Goal: Use online tool/utility: Utilize a website feature to perform a specific function

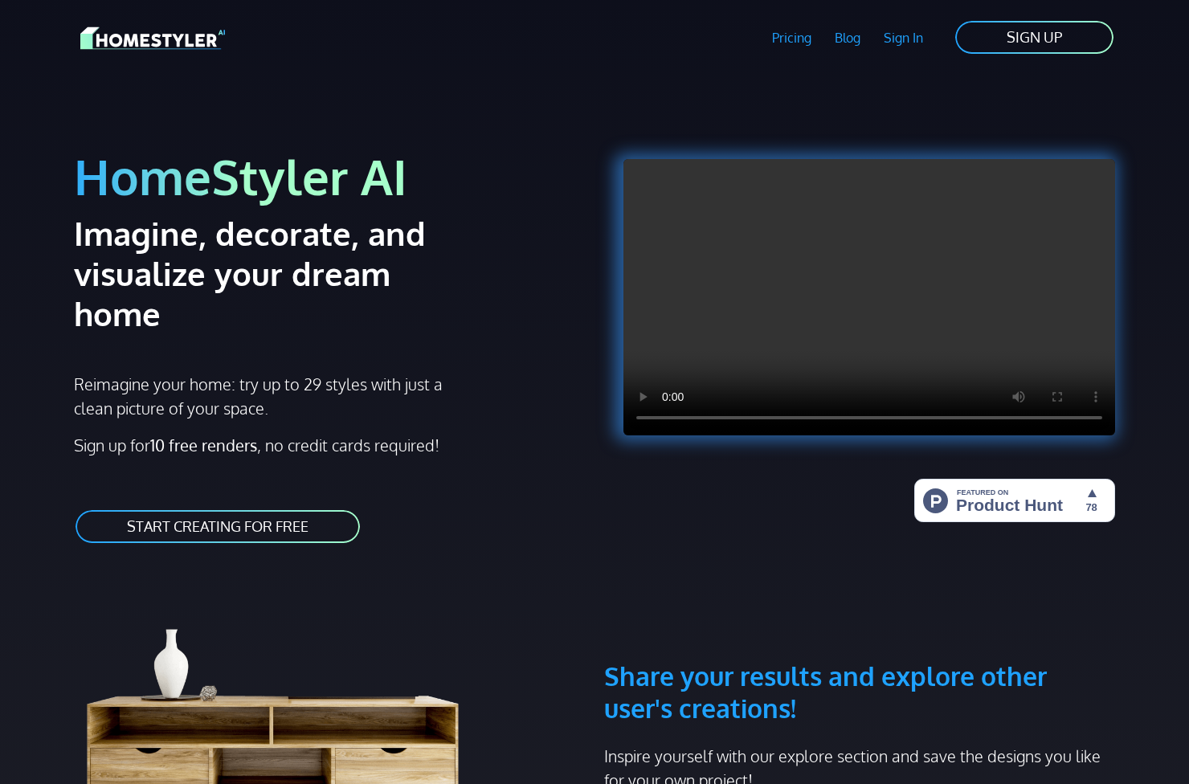
click at [322, 509] on link "START CREATING FOR FREE" at bounding box center [218, 527] width 288 height 36
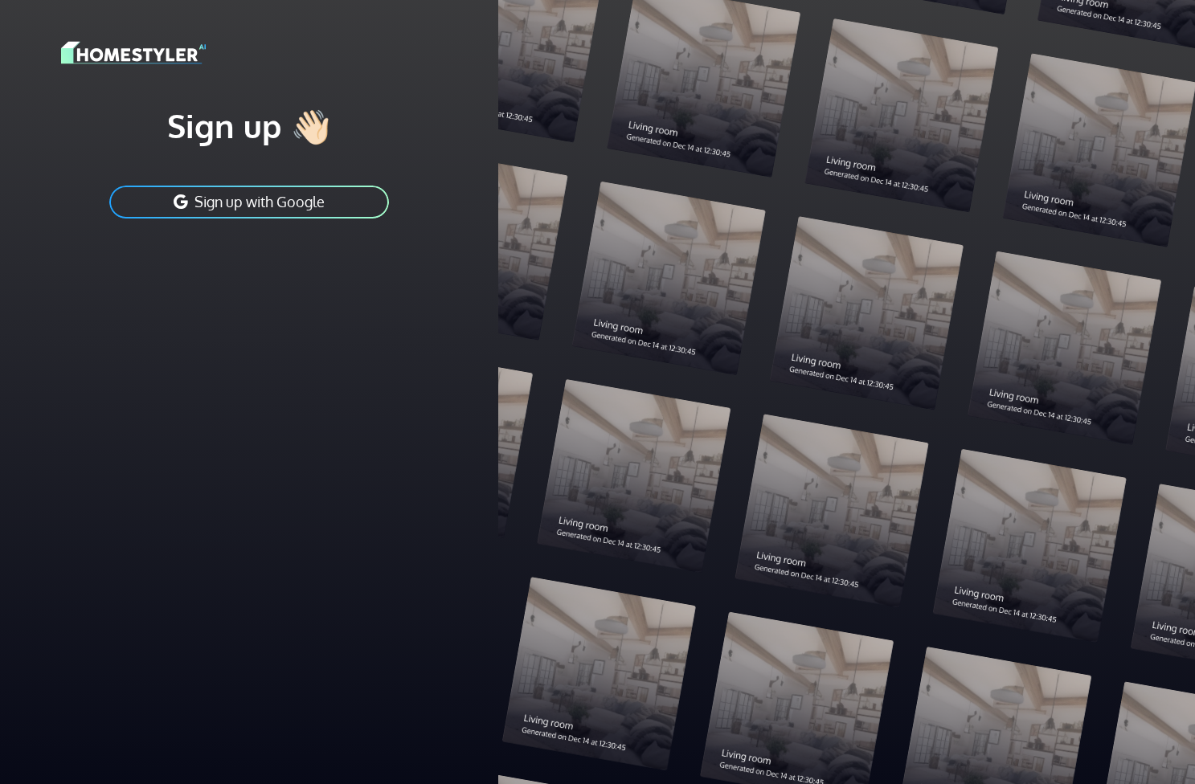
click at [339, 201] on button "Sign up with Google" at bounding box center [249, 202] width 283 height 36
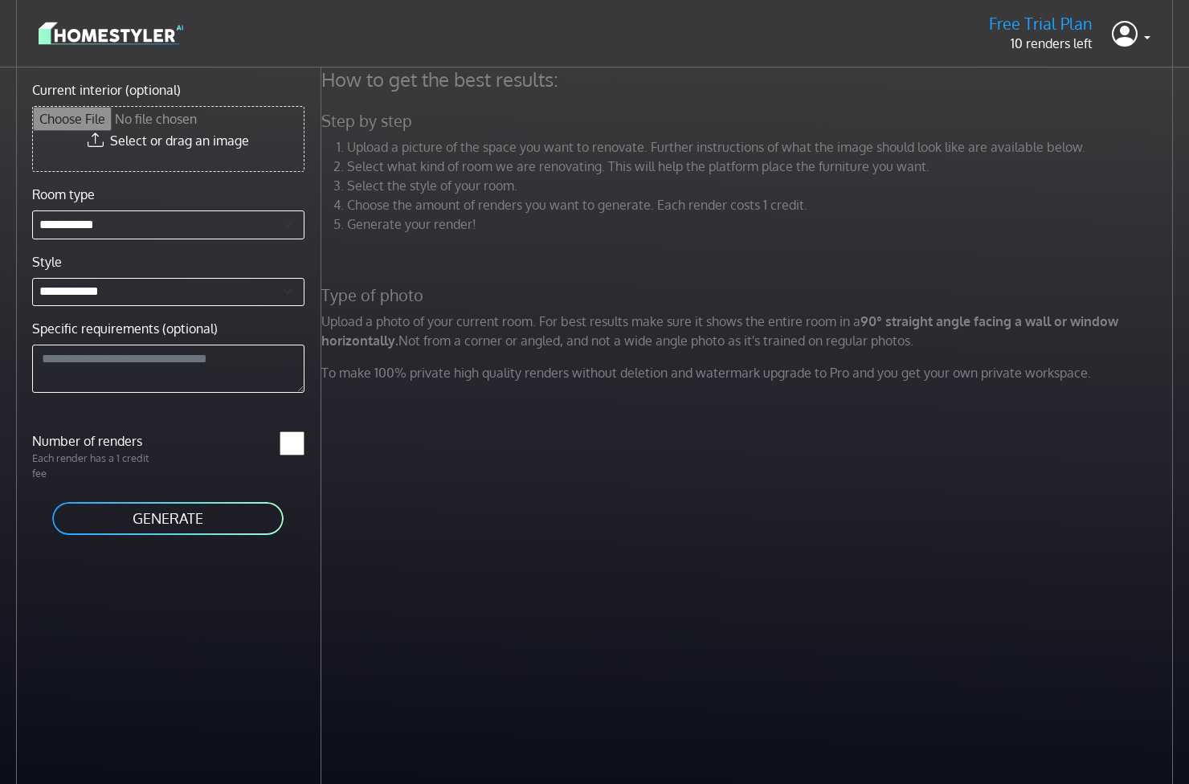
click at [189, 138] on input "Current interior (optional)" at bounding box center [168, 139] width 271 height 64
type input "**********"
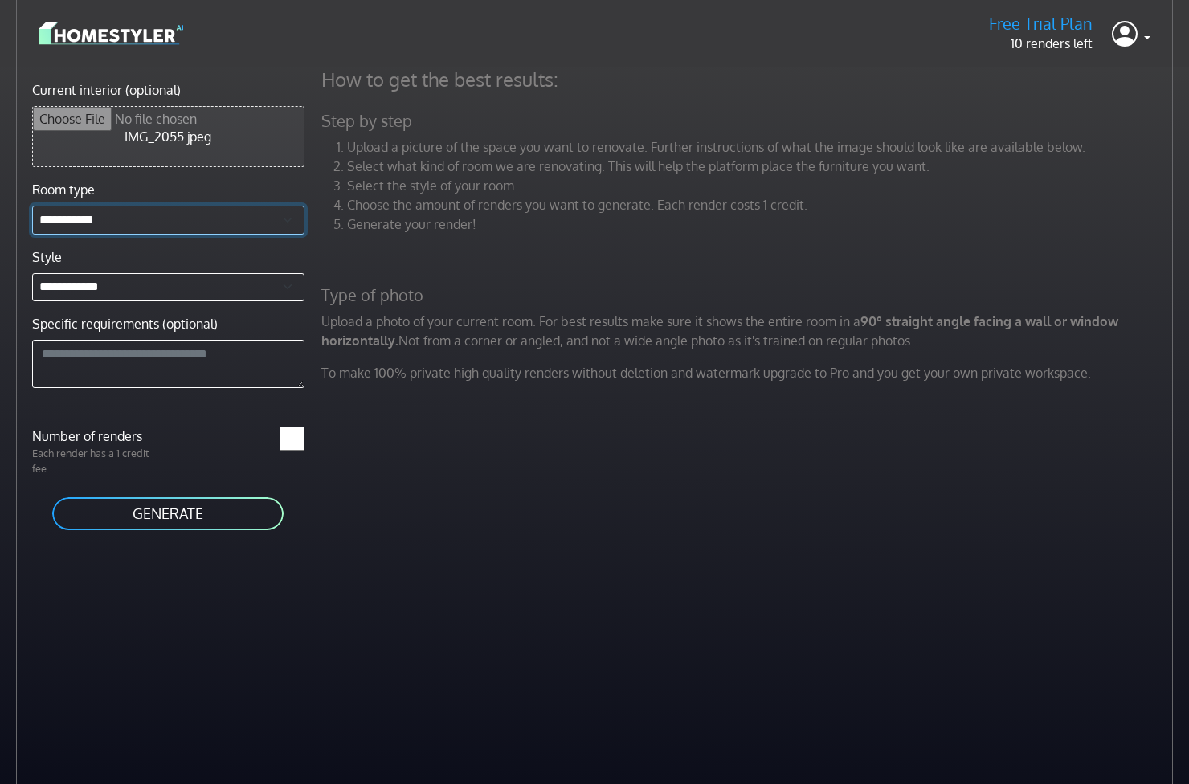
select select "********"
select select "******"
click at [178, 354] on textarea "Specific requirements (optional)" at bounding box center [168, 364] width 272 height 48
click at [285, 439] on input "*" at bounding box center [292, 439] width 25 height 24
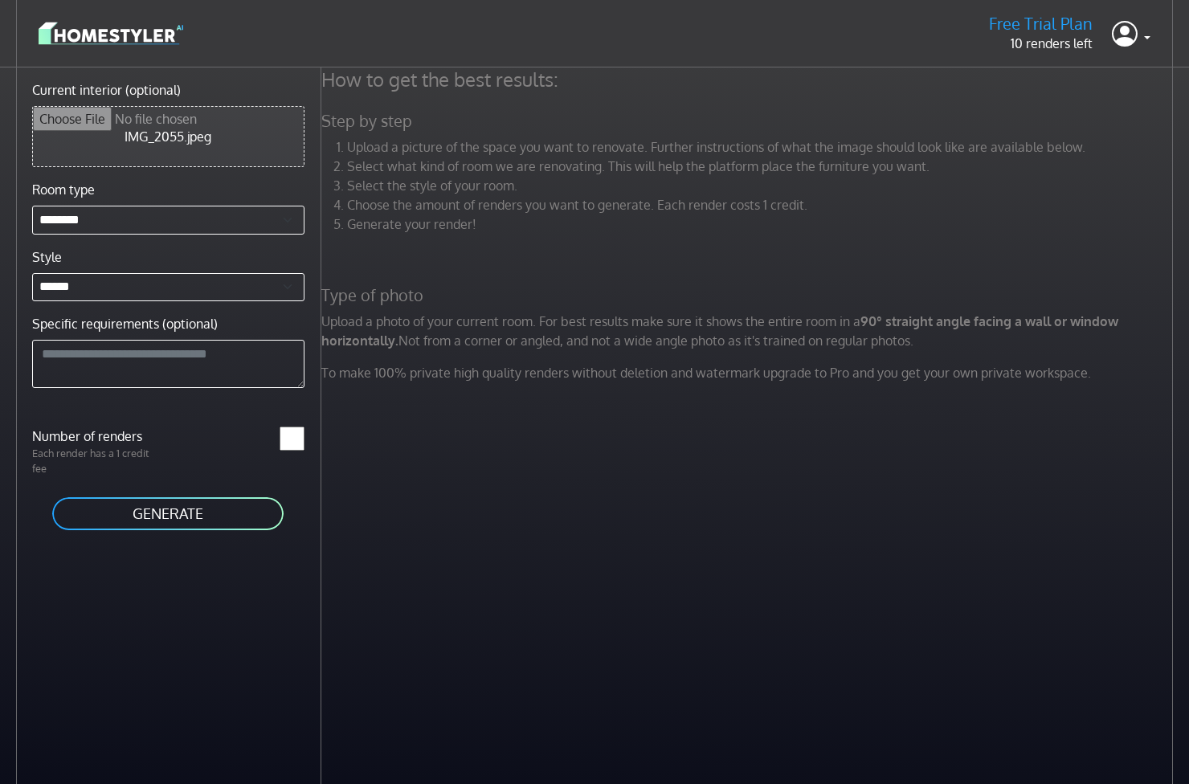
click at [285, 439] on input "*" at bounding box center [292, 439] width 25 height 24
click at [537, 198] on li "Choose the amount of renders you want to generate. Each render costs 1 credit." at bounding box center [762, 204] width 830 height 19
click at [495, 148] on li "Upload a picture of the space you want to renovate. Further instructions of wha…" at bounding box center [762, 146] width 830 height 19
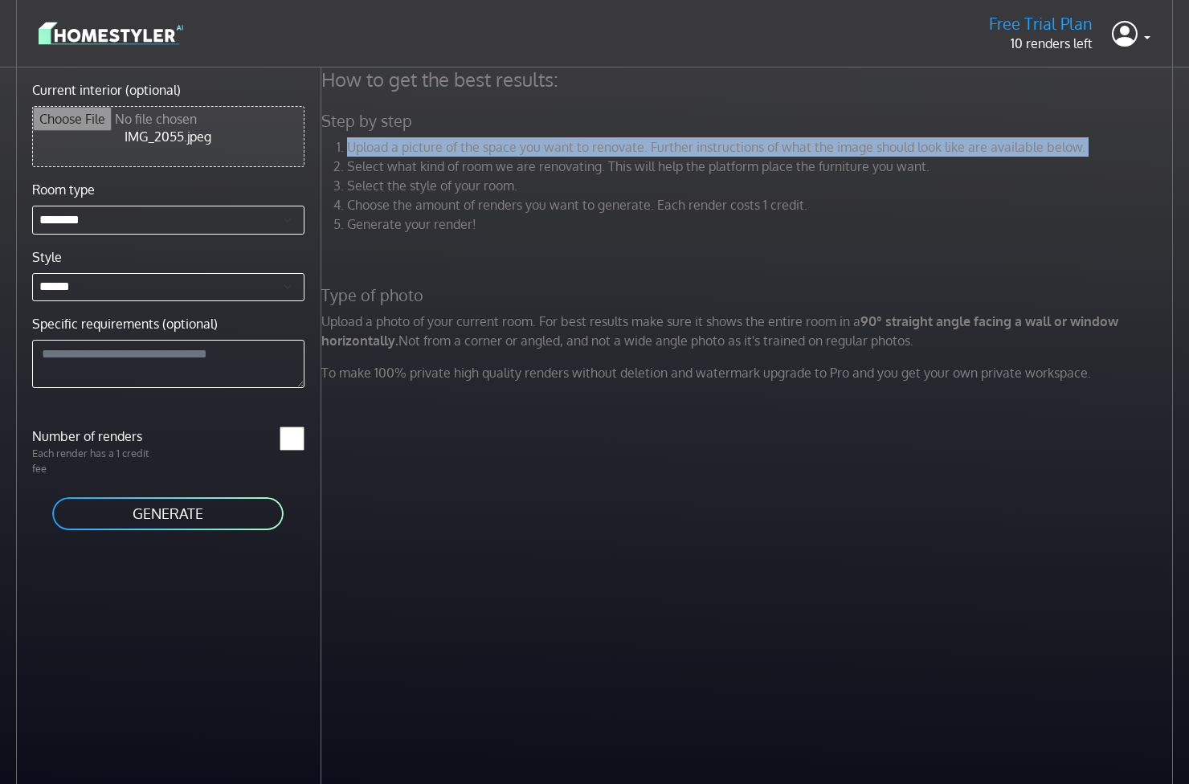
click at [483, 180] on li "Select the style of your room." at bounding box center [762, 185] width 830 height 19
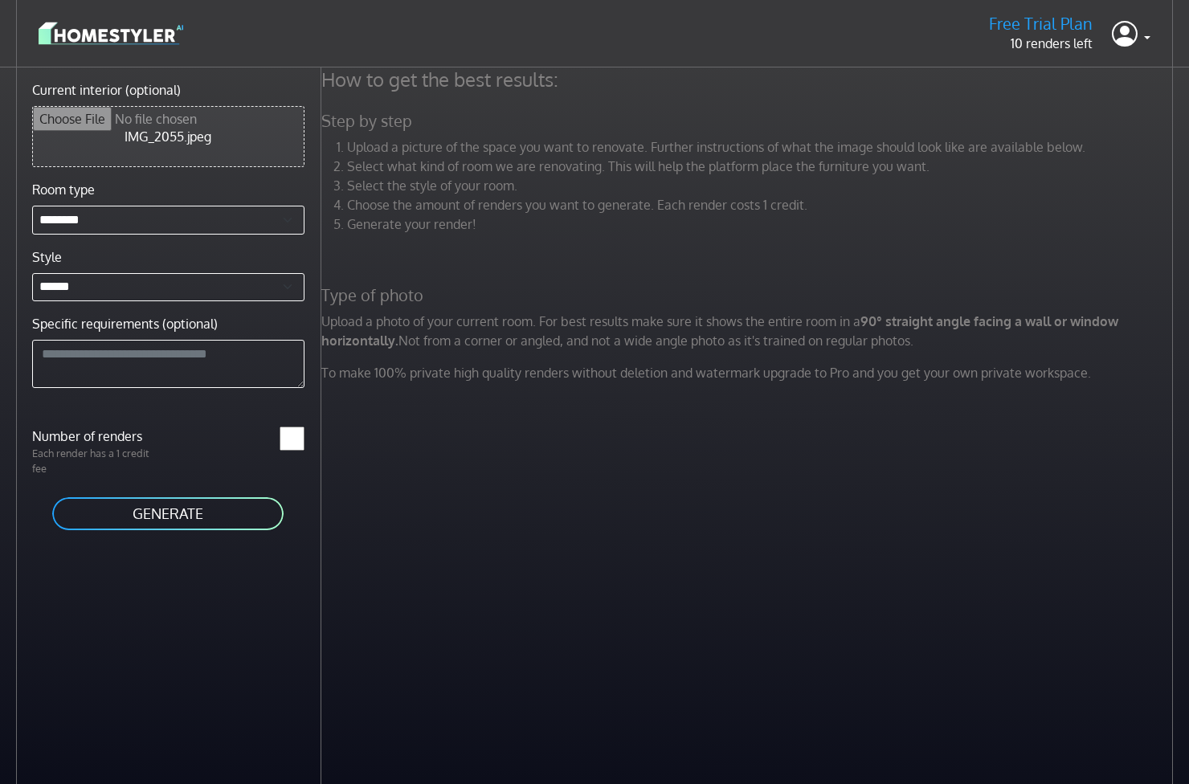
click at [483, 180] on li "Select the style of your room." at bounding box center [762, 185] width 830 height 19
click at [492, 154] on li "Upload a picture of the space you want to renovate. Further instructions of wha…" at bounding box center [762, 146] width 830 height 19
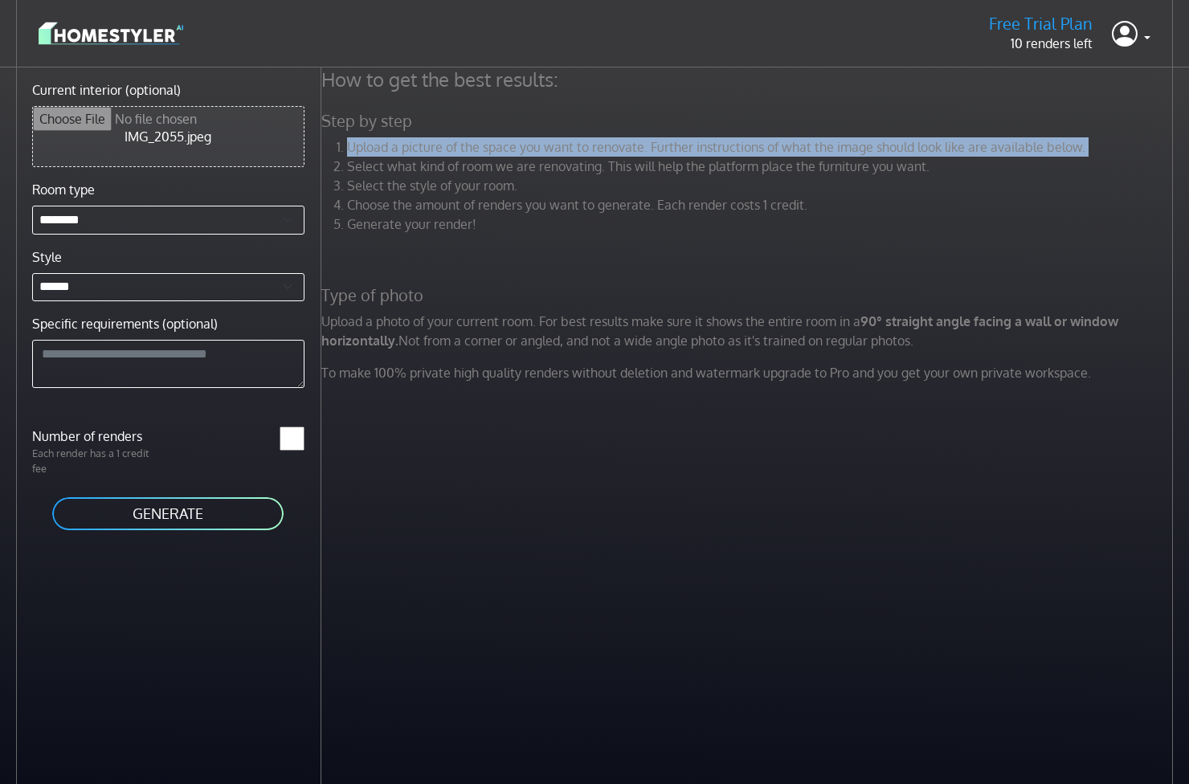
click at [551, 170] on li "Select what kind of room we are renovating. This will help the platform place t…" at bounding box center [762, 166] width 830 height 19
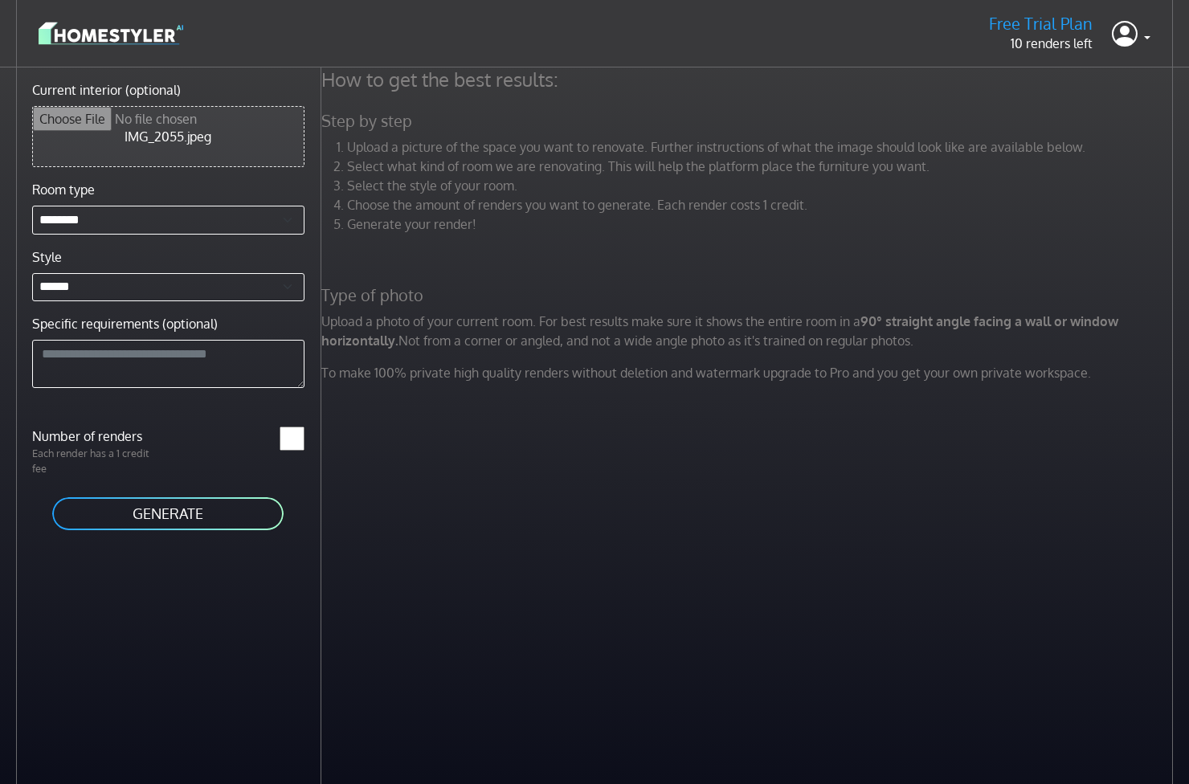
click at [551, 170] on li "Select what kind of room we are renovating. This will help the platform place t…" at bounding box center [762, 166] width 830 height 19
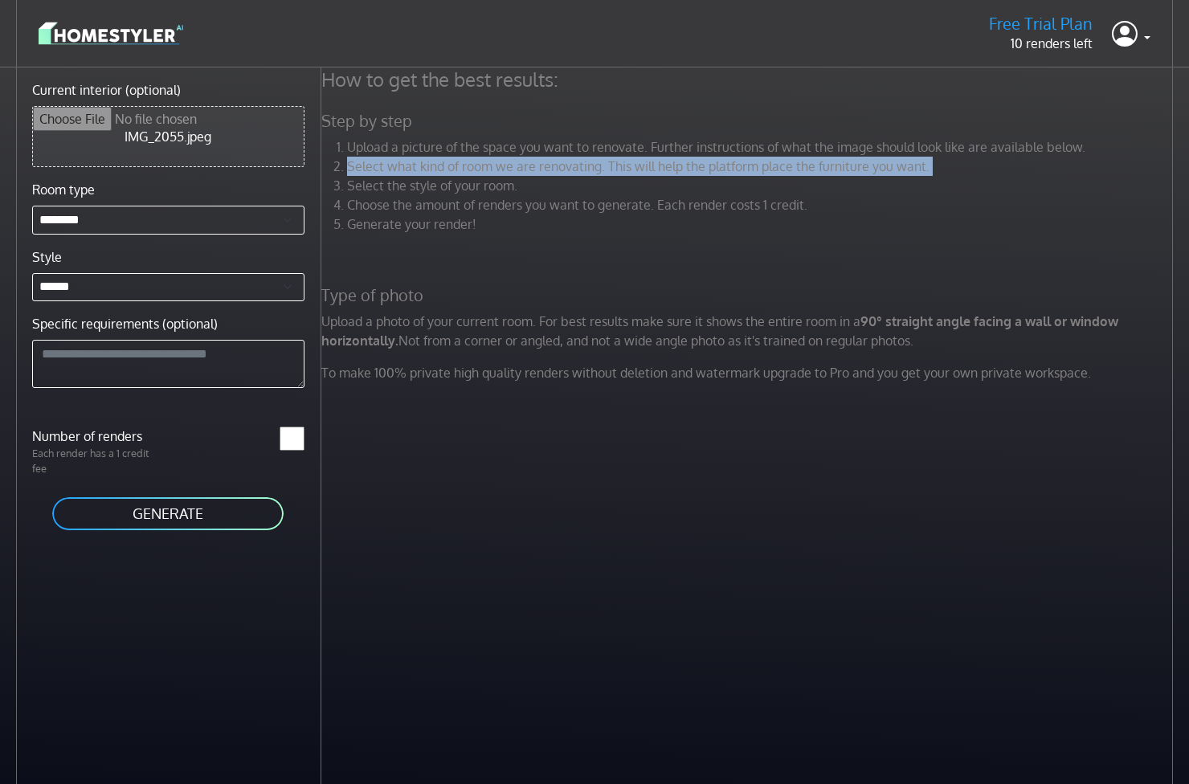
click at [656, 202] on li "Choose the amount of renders you want to generate. Each render costs 1 credit." at bounding box center [762, 204] width 830 height 19
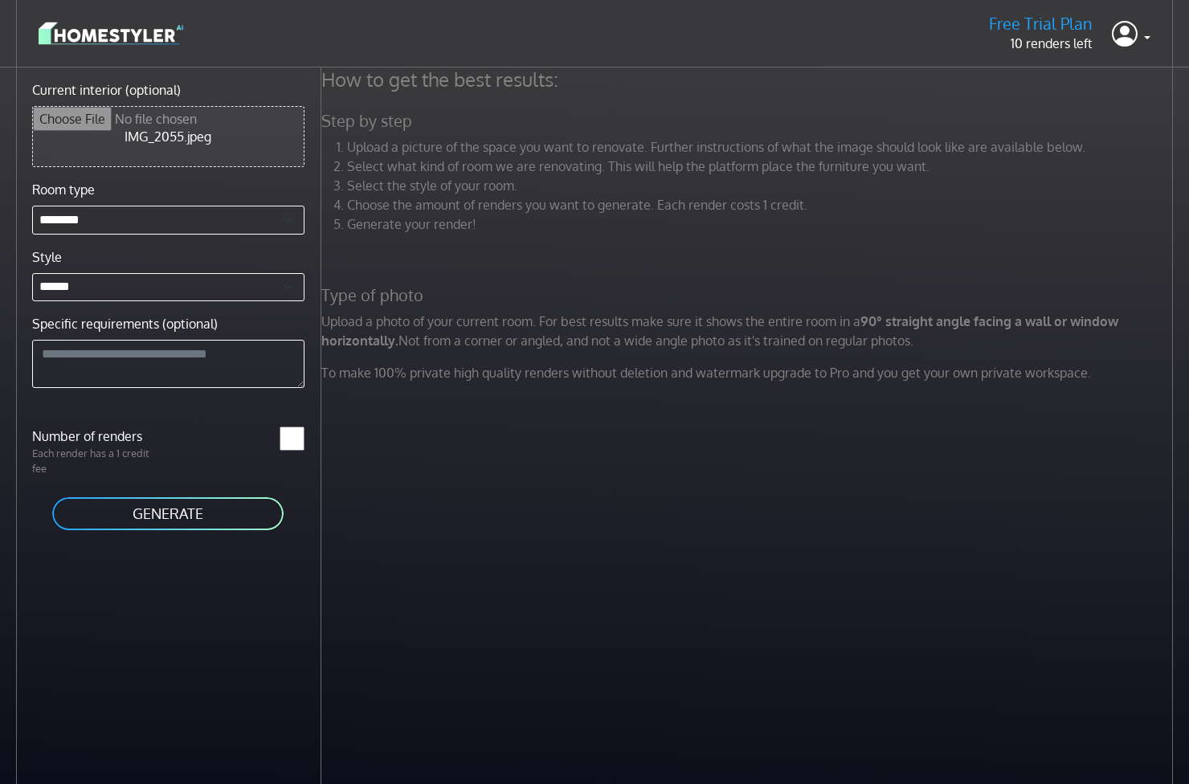
click at [194, 137] on input "Current interior (optional)" at bounding box center [168, 136] width 271 height 59
type input "**********"
click at [183, 370] on textarea "Specific requirements (optional)" at bounding box center [168, 364] width 272 height 48
click at [406, 145] on li "Upload a picture of the space you want to renovate. Further instructions of wha…" at bounding box center [762, 146] width 830 height 19
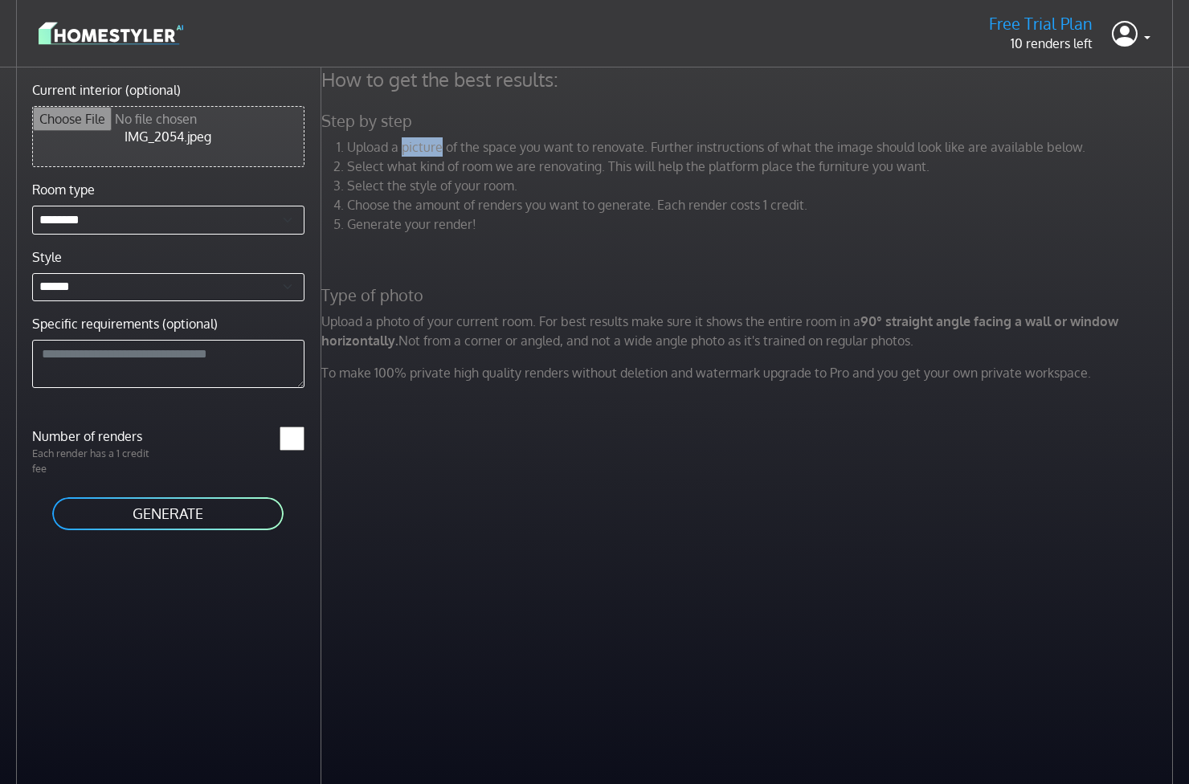
click at [406, 145] on li "Upload a picture of the space you want to renovate. Further instructions of wha…" at bounding box center [762, 146] width 830 height 19
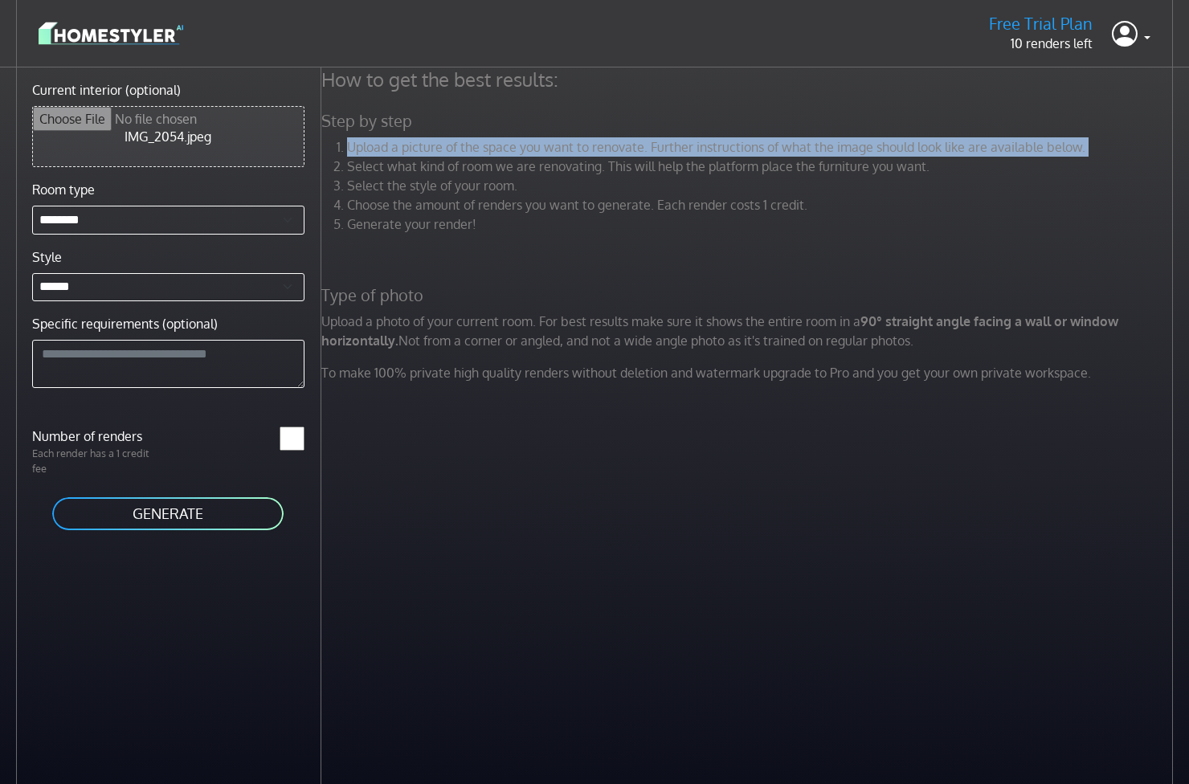
click at [430, 166] on li "Select what kind of room we are renovating. This will help the platform place t…" at bounding box center [762, 166] width 830 height 19
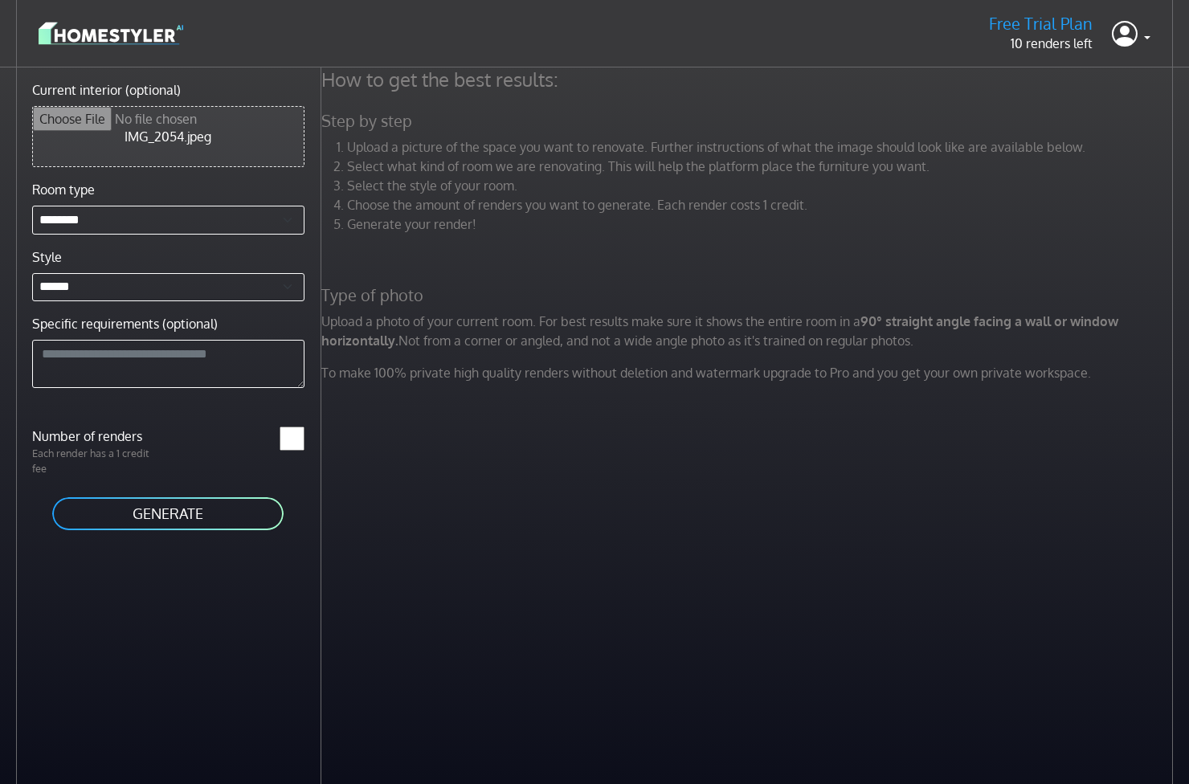
click at [430, 166] on li "Select what kind of room we are renovating. This will help the platform place t…" at bounding box center [762, 166] width 830 height 19
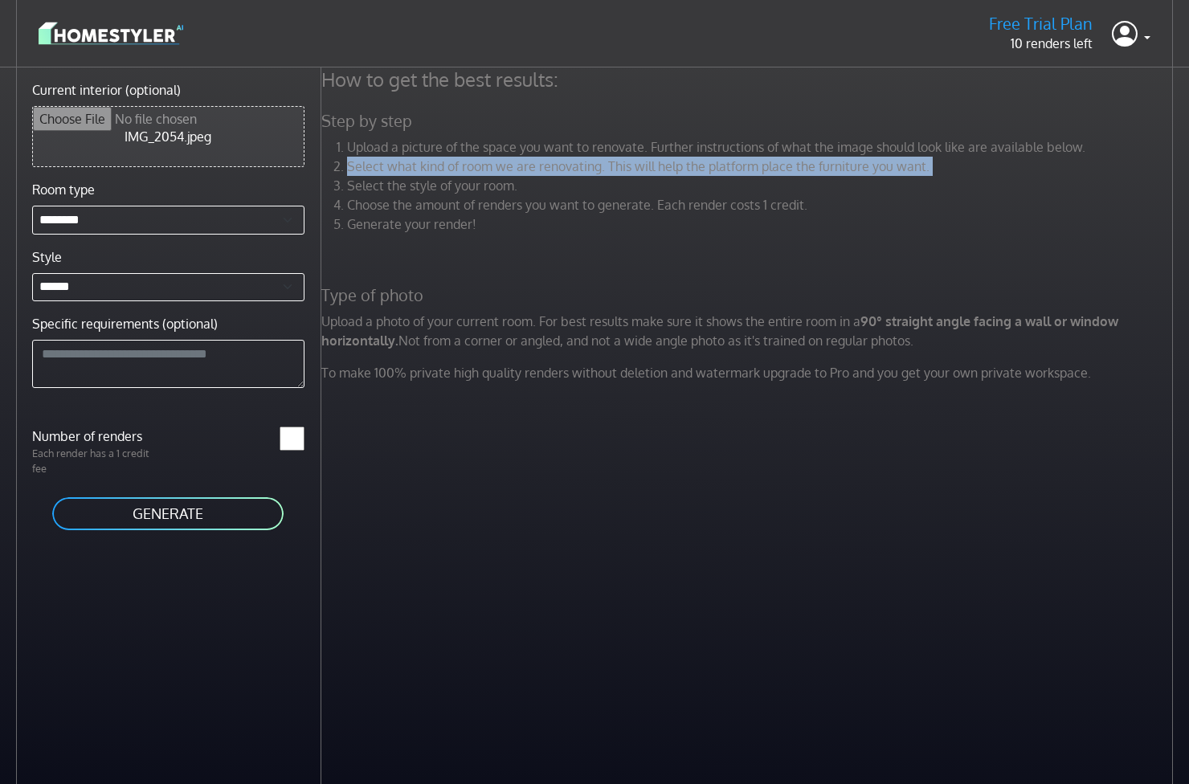
click at [466, 182] on li "Select the style of your room." at bounding box center [762, 185] width 830 height 19
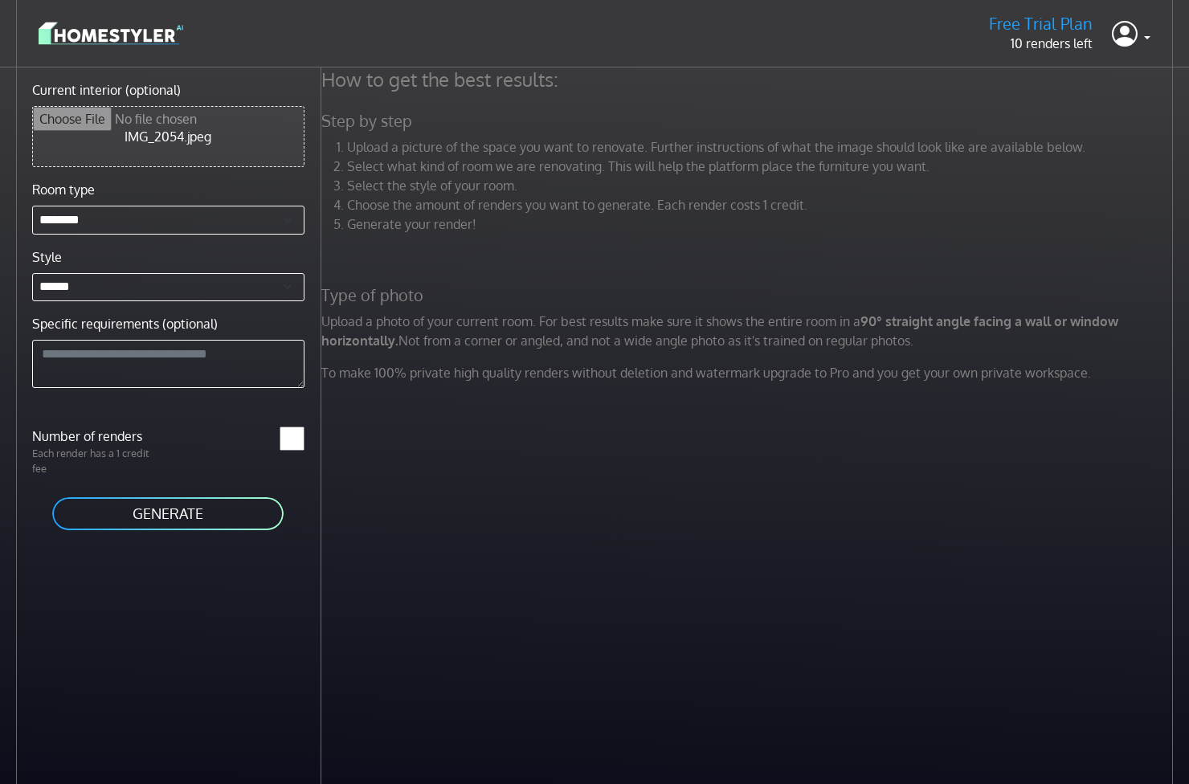
click at [466, 182] on li "Select the style of your room." at bounding box center [762, 185] width 830 height 19
click at [574, 191] on li "Select the style of your room." at bounding box center [762, 185] width 830 height 19
click at [585, 207] on li "Choose the amount of renders you want to generate. Each render costs 1 credit." at bounding box center [762, 204] width 830 height 19
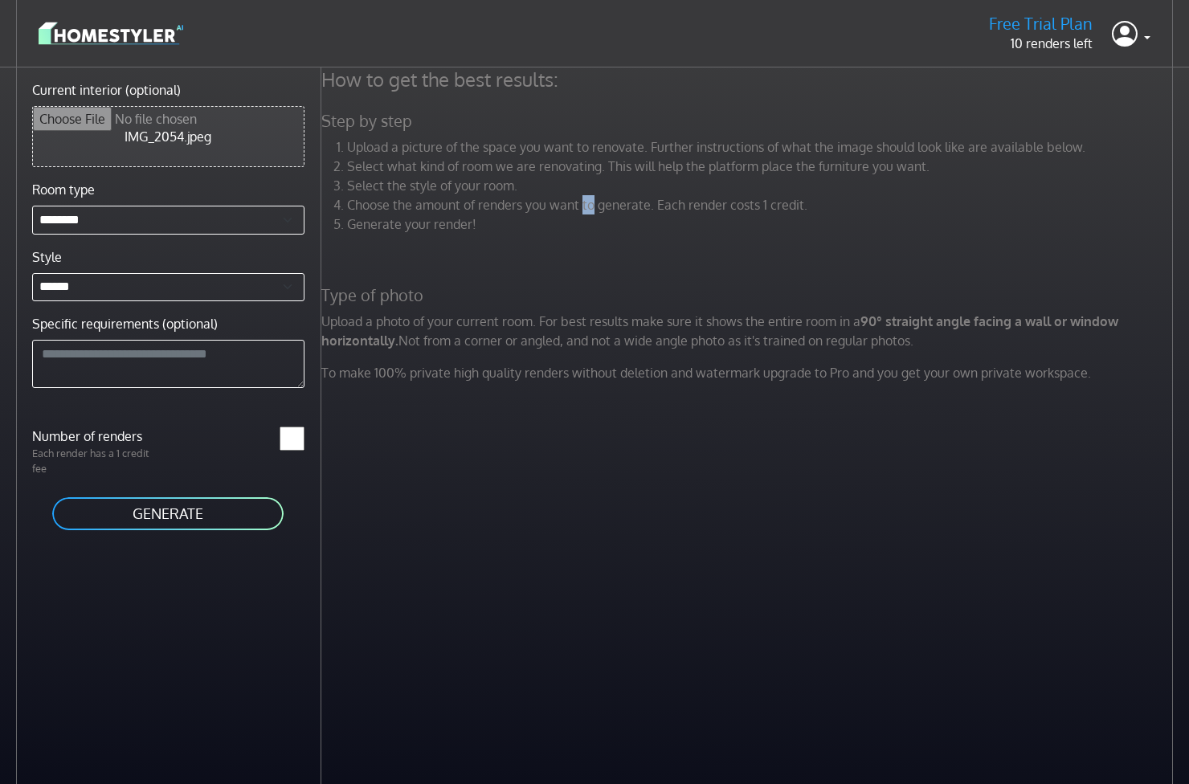
click at [585, 207] on li "Choose the amount of renders you want to generate. Each render costs 1 credit." at bounding box center [762, 204] width 830 height 19
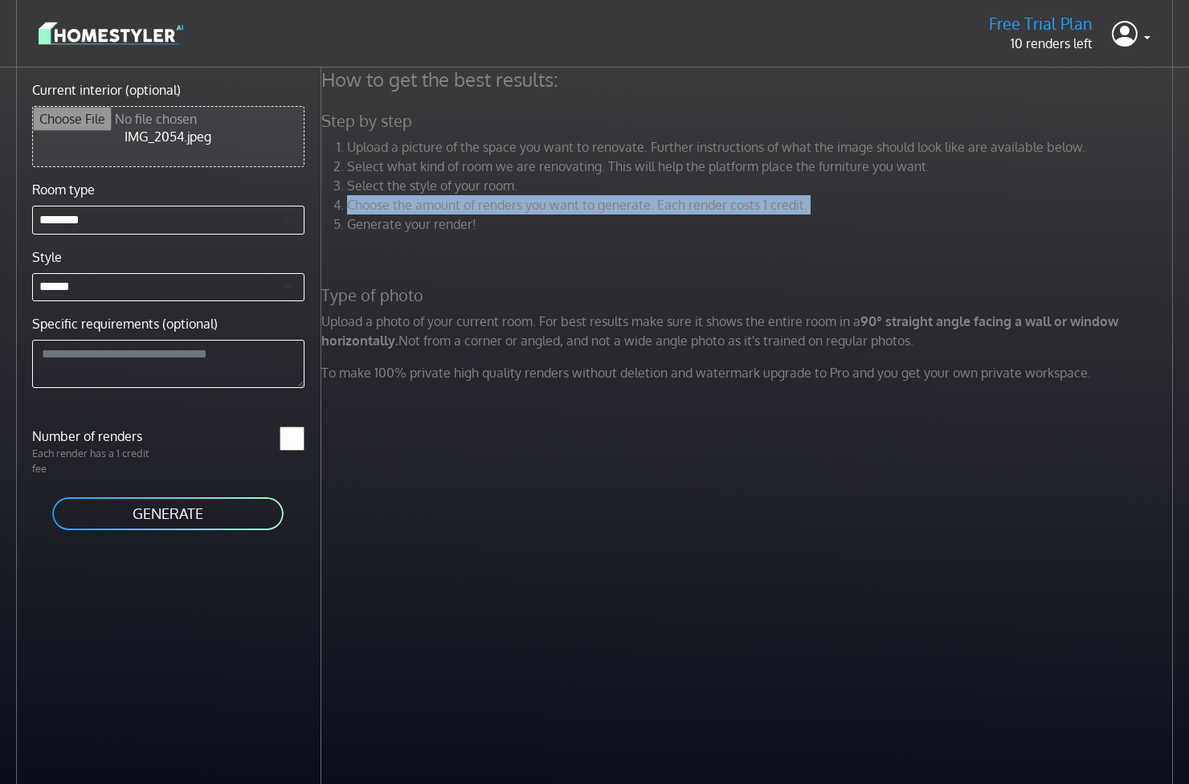
click at [580, 230] on li "Generate your render!" at bounding box center [762, 224] width 830 height 19
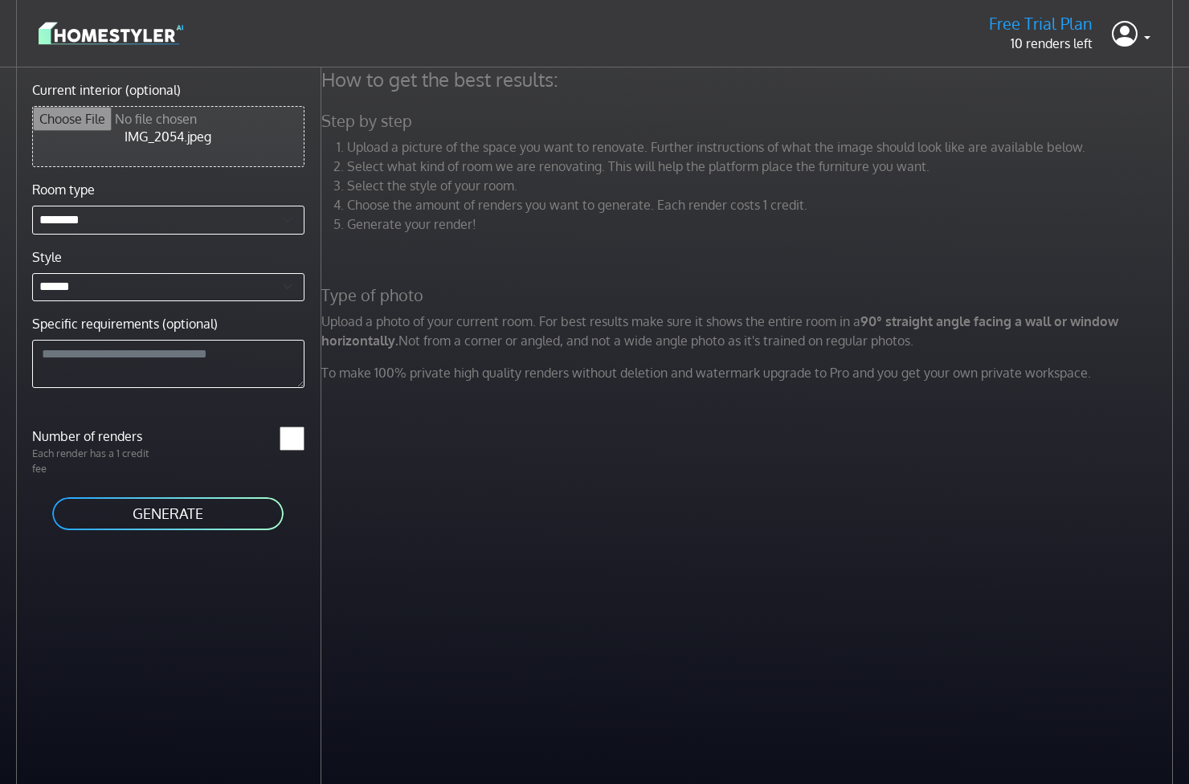
click at [580, 230] on li "Generate your render!" at bounding box center [762, 224] width 830 height 19
click at [578, 261] on div "How to get the best results: Step by step Upload a picture of the space you wan…" at bounding box center [749, 231] width 875 height 328
drag, startPoint x: 495, startPoint y: 202, endPoint x: 803, endPoint y: 198, distance: 308.5
click at [803, 199] on li "Choose the amount of renders you want to generate. Each render costs 1 credit." at bounding box center [762, 204] width 830 height 19
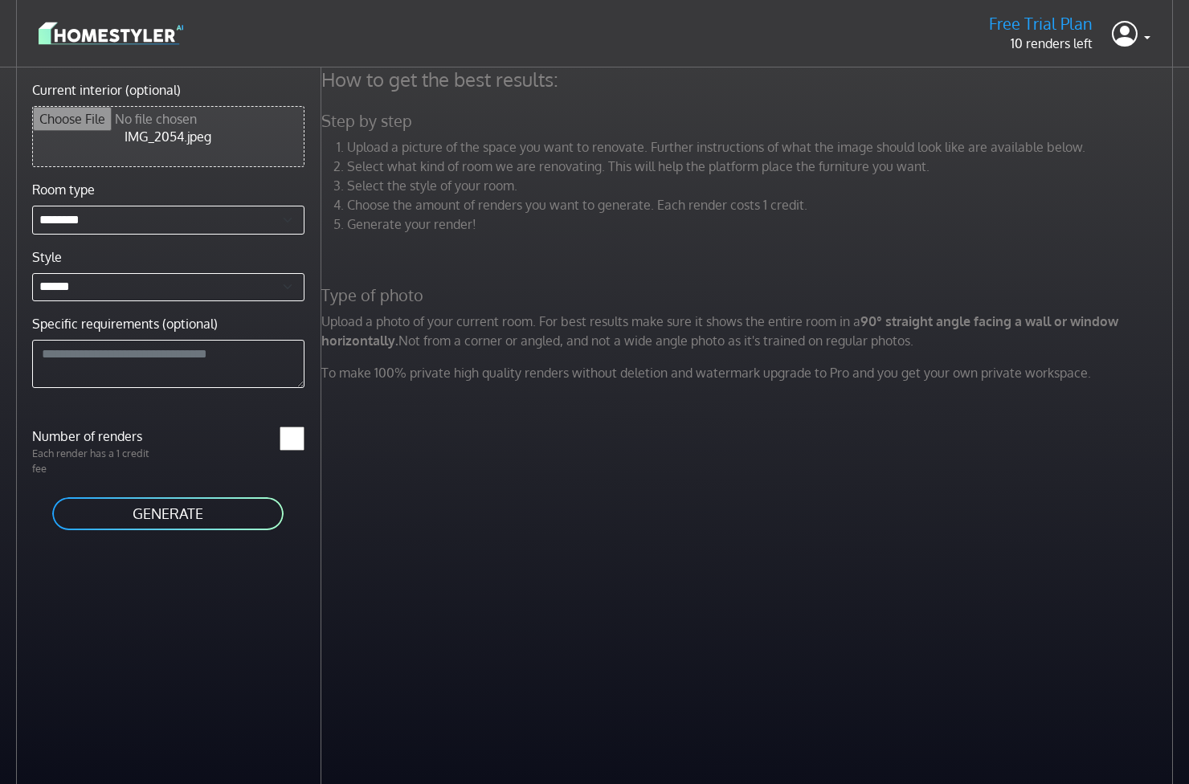
click at [864, 214] on li "Choose the amount of renders you want to generate. Each render costs 1 credit." at bounding box center [762, 204] width 830 height 19
click at [791, 309] on div "How to get the best results: Step by step Upload a picture of the space you wan…" at bounding box center [749, 231] width 875 height 328
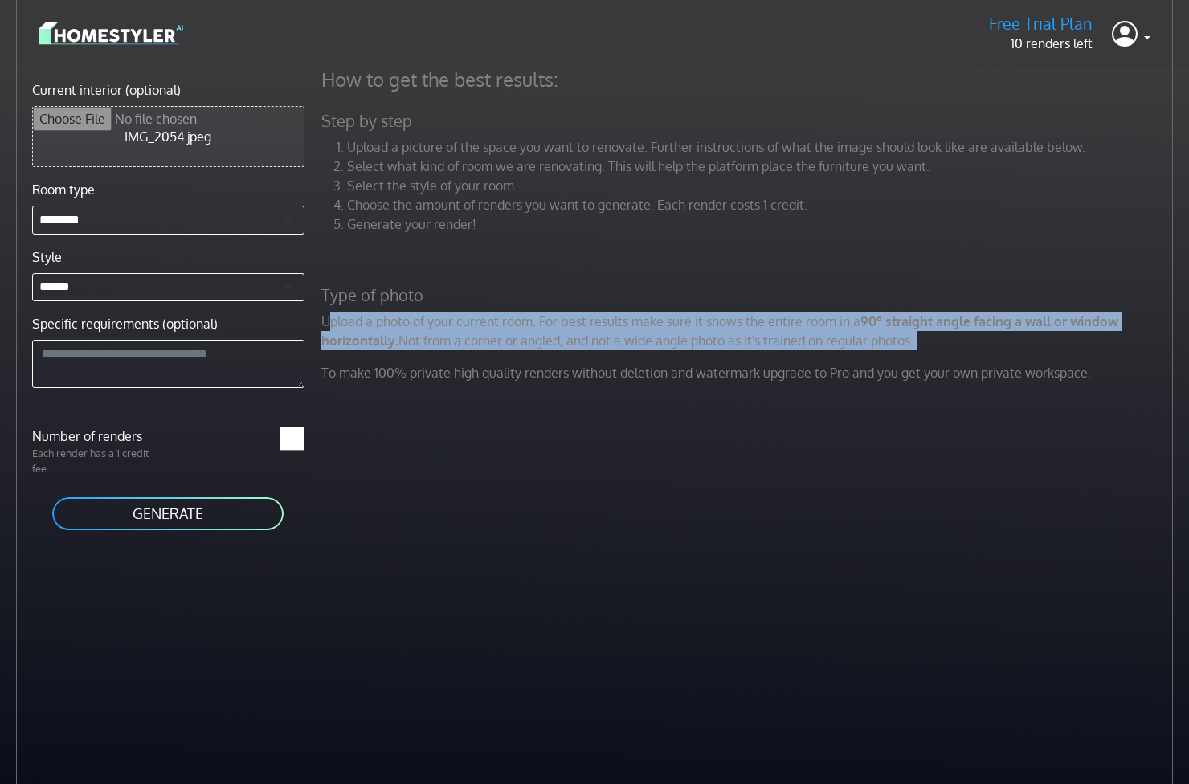
click at [777, 354] on div "How to get the best results: Step by step Upload a picture of the space you wan…" at bounding box center [749, 231] width 875 height 328
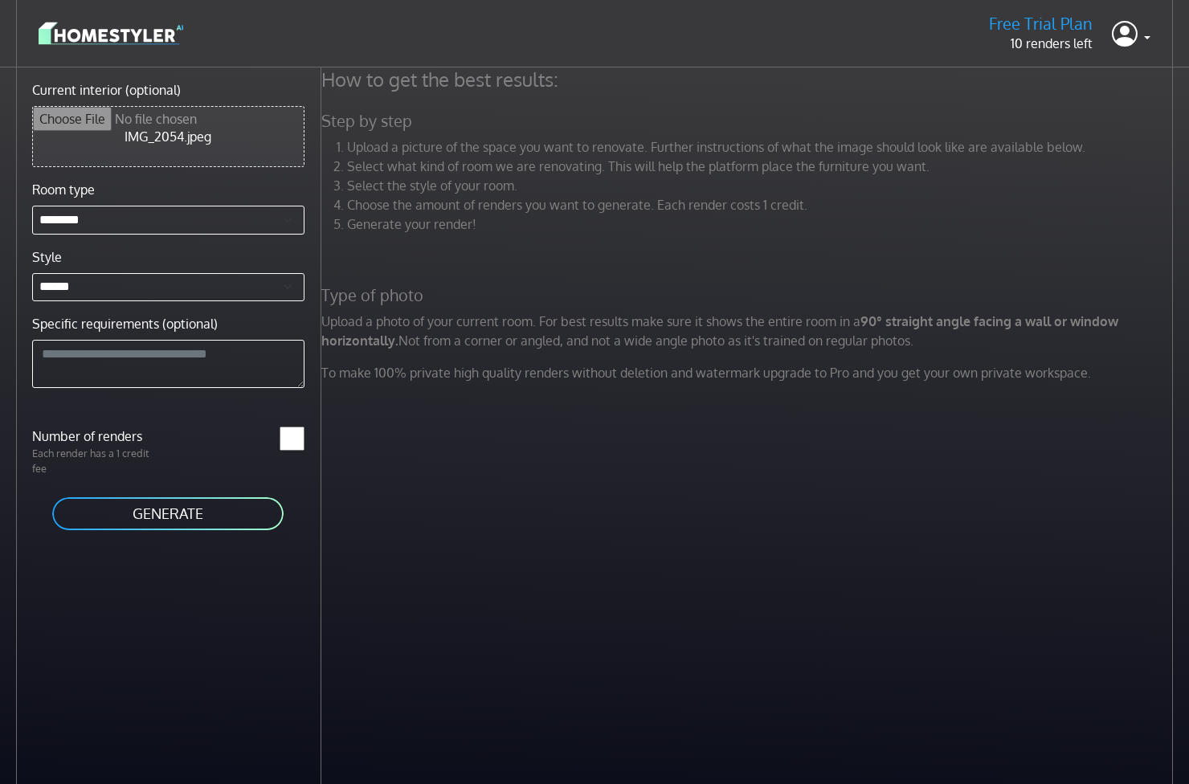
click at [741, 330] on p "Upload a photo of your current room. For best results make sure it shows the en…" at bounding box center [749, 331] width 875 height 39
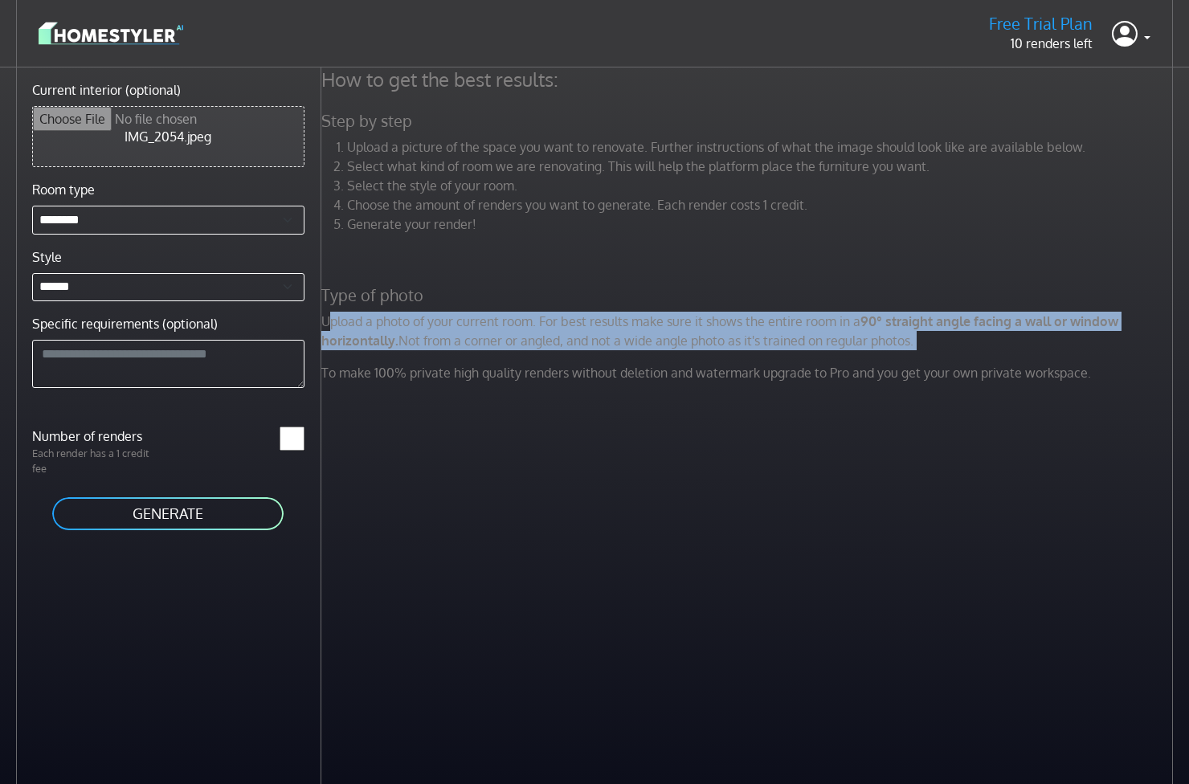
click at [836, 341] on p "Upload a photo of your current room. For best results make sure it shows the en…" at bounding box center [749, 331] width 875 height 39
drag, startPoint x: 977, startPoint y: 349, endPoint x: 900, endPoint y: 298, distance: 92.2
click at [900, 298] on div "How to get the best results: Step by step Upload a picture of the space you wan…" at bounding box center [749, 231] width 875 height 328
click at [953, 372] on p "To make 100% private high quality renders without deletion and watermark upgrad…" at bounding box center [749, 372] width 875 height 19
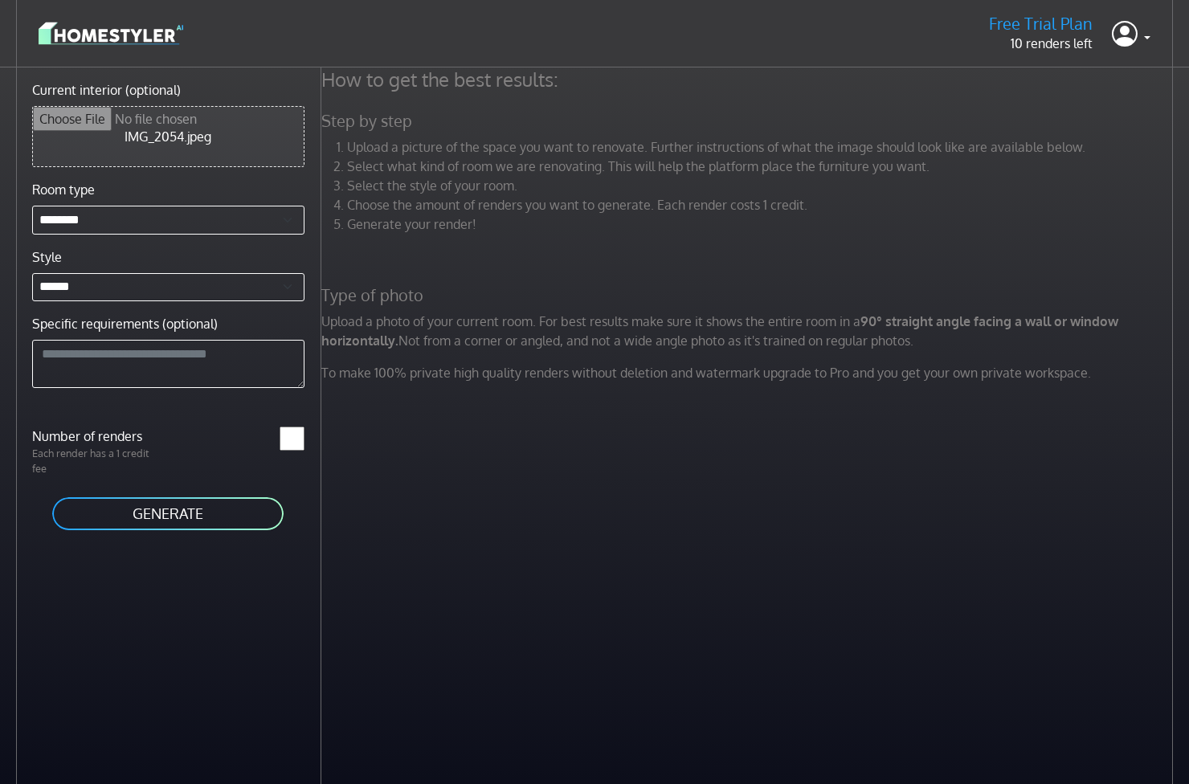
click at [476, 273] on div "How to get the best results: Step by step Upload a picture of the space you wan…" at bounding box center [749, 231] width 875 height 328
